Goal: Obtain resource: Obtain resource

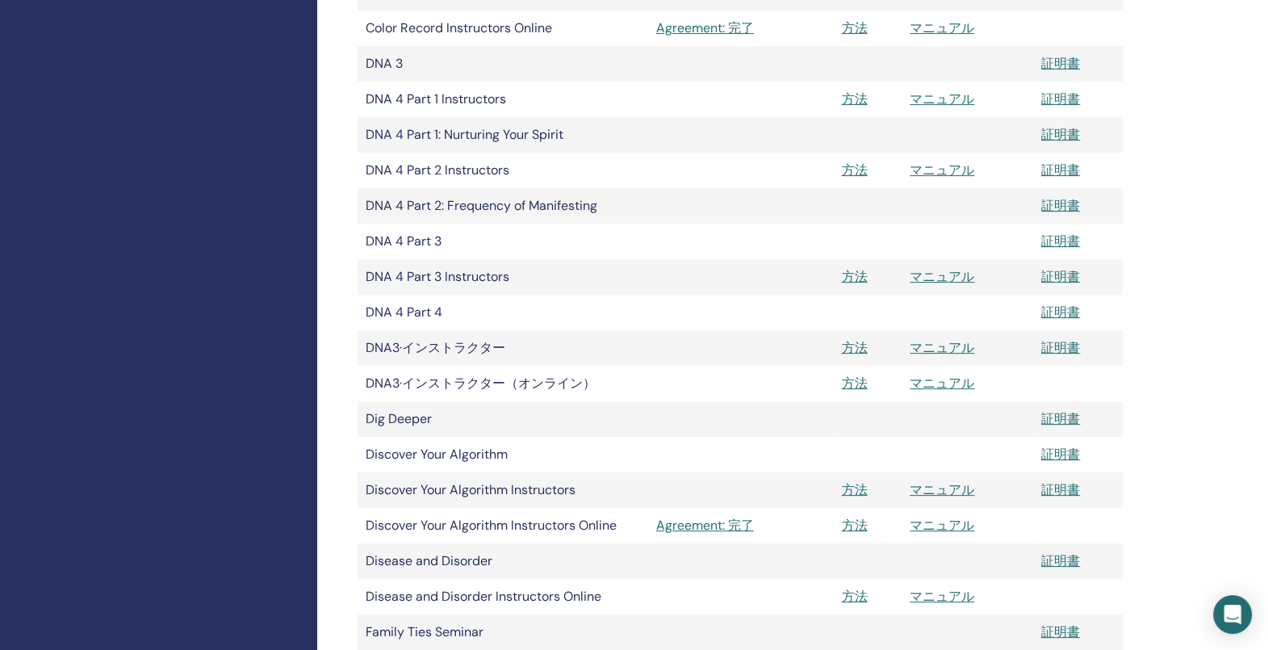
scroll to position [657, 0]
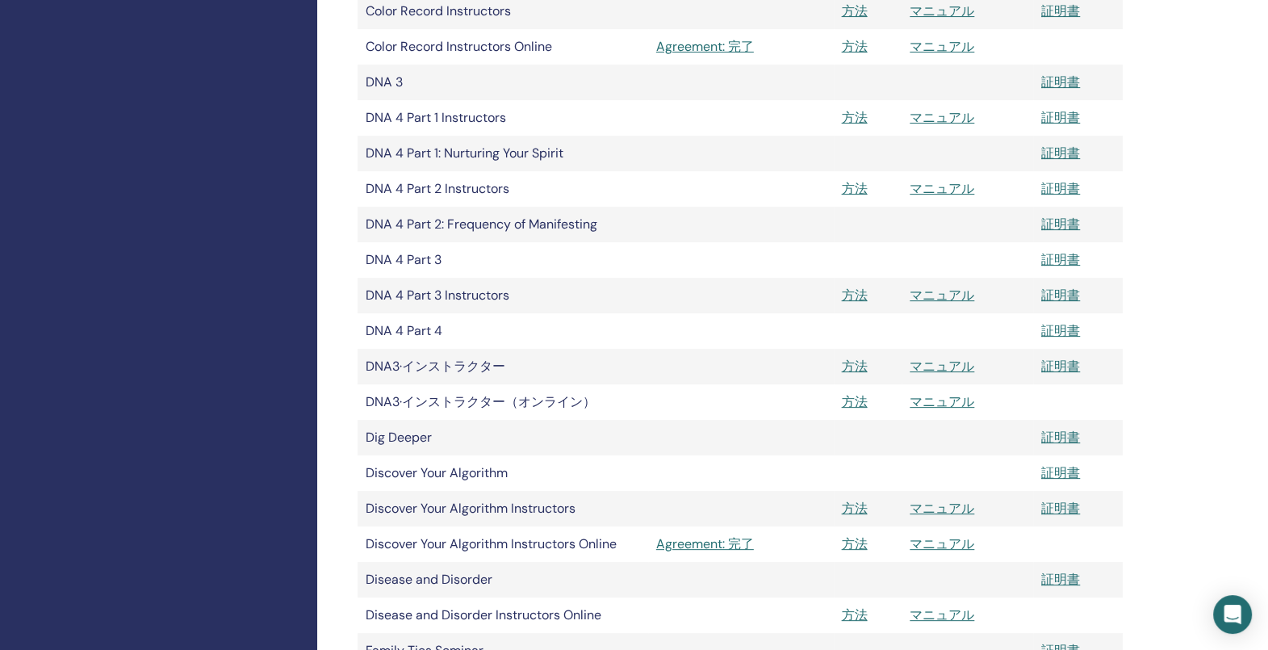
click at [461, 189] on td "DNA 4 Part 2 Instructors" at bounding box center [503, 189] width 291 height 36
click at [408, 182] on td "DNA 4 Part 2 Instructors" at bounding box center [503, 189] width 291 height 36
click at [537, 229] on td "DNA 4 Part 2: Frequency of Manifesting" at bounding box center [503, 225] width 291 height 36
click at [848, 186] on link "方法" at bounding box center [855, 188] width 26 height 17
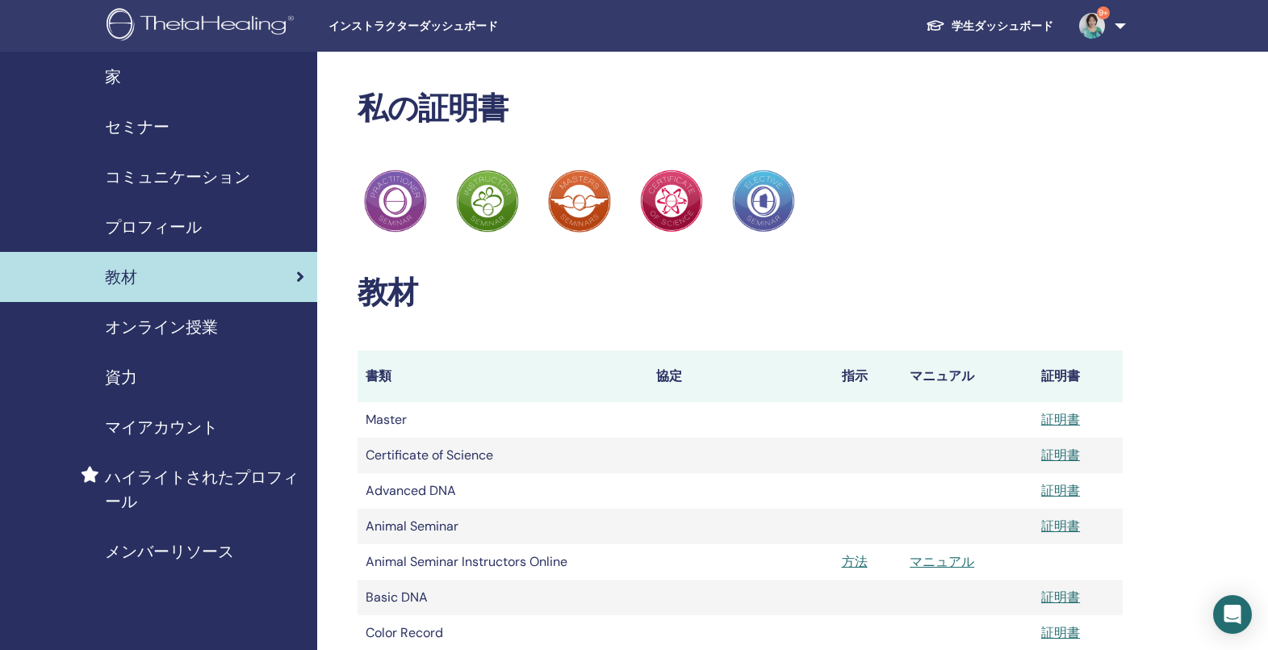
scroll to position [657, 0]
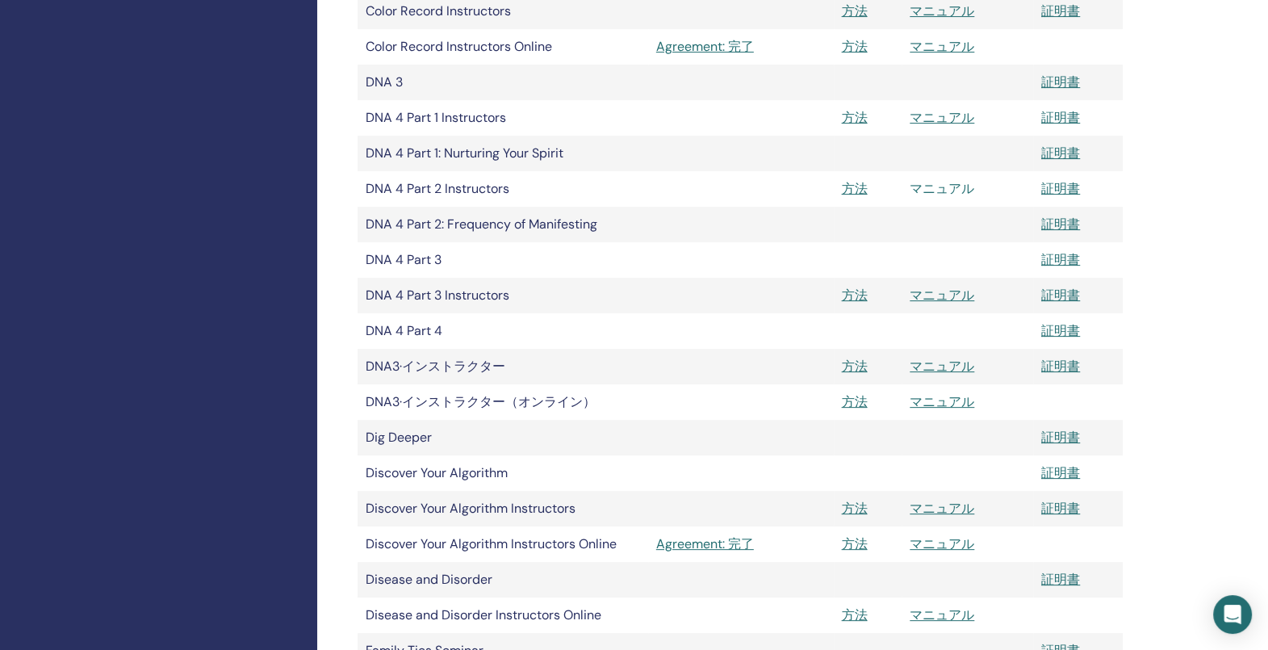
click at [935, 183] on link "マニュアル" at bounding box center [942, 188] width 65 height 17
